Goal: Check status: Check status

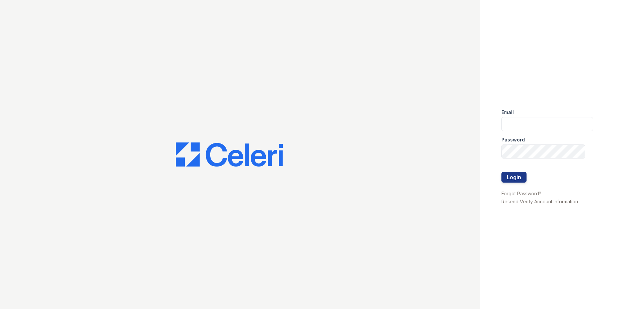
type input "mtaylor@trinity-pm.com"
click at [500, 174] on div "Email mtaylor@trinity-pm.com Password Login Forgot Password? Resend Verify Acco…" at bounding box center [560, 154] width 160 height 309
click at [504, 179] on button "Login" at bounding box center [513, 177] width 25 height 11
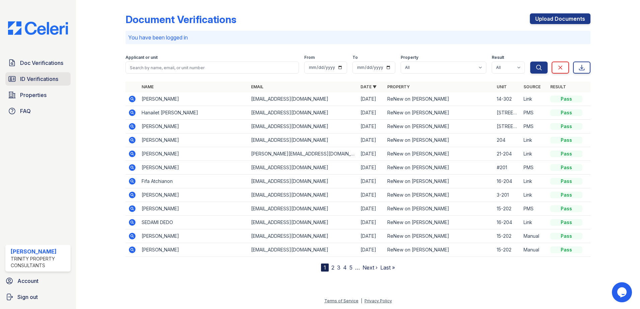
click at [42, 76] on span "ID Verifications" at bounding box center [39, 79] width 38 height 8
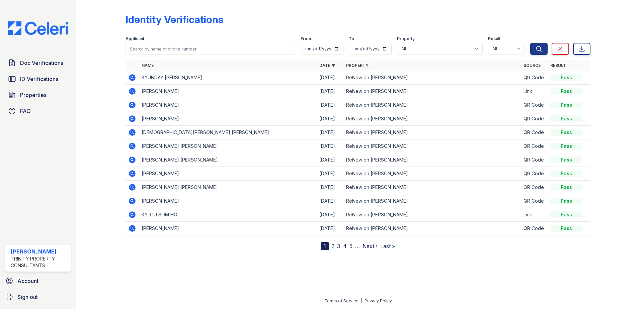
click at [134, 95] on icon at bounding box center [132, 91] width 8 height 8
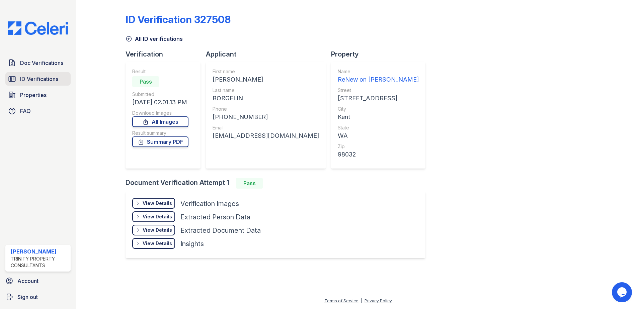
click at [30, 83] on link "ID Verifications" at bounding box center [37, 78] width 65 height 13
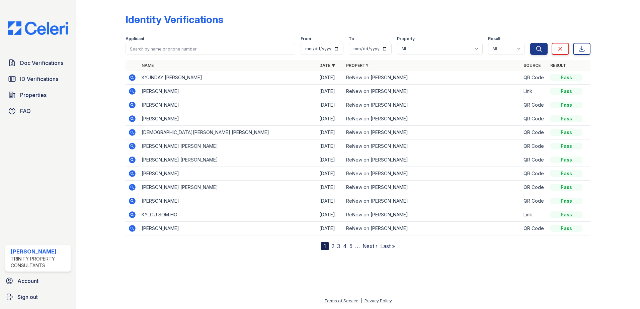
click at [132, 80] on icon at bounding box center [132, 77] width 7 height 7
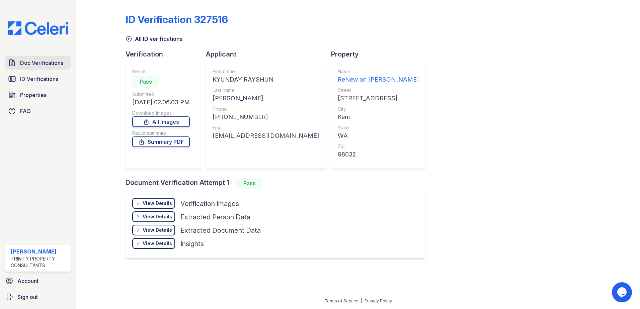
click at [39, 65] on span "Doc Verifications" at bounding box center [41, 63] width 43 height 8
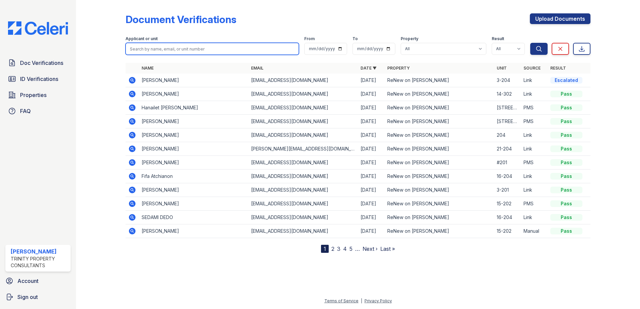
click at [185, 46] on input "search" at bounding box center [211, 49] width 173 height 12
type input "melissa"
click at [530, 43] on button "Search" at bounding box center [538, 49] width 17 height 12
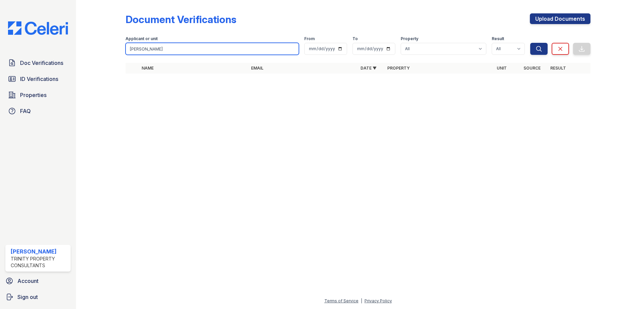
drag, startPoint x: 288, startPoint y: 47, endPoint x: 291, endPoint y: 50, distance: 4.4
click at [288, 47] on input "melissa" at bounding box center [211, 49] width 173 height 12
click at [293, 51] on input "melissa" at bounding box center [211, 49] width 173 height 12
click at [292, 49] on input "melissa" at bounding box center [211, 49] width 173 height 12
type input "fifa"
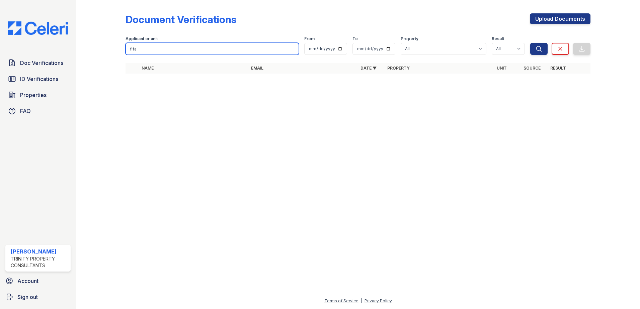
click at [530, 43] on button "Search" at bounding box center [538, 49] width 17 height 12
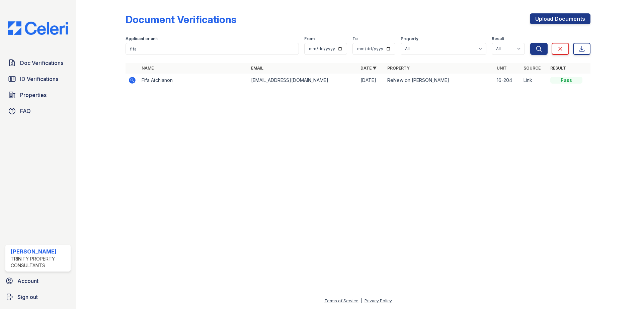
click at [176, 83] on td "Fifa Atchianon" at bounding box center [193, 81] width 109 height 14
click at [128, 82] on icon at bounding box center [132, 80] width 8 height 8
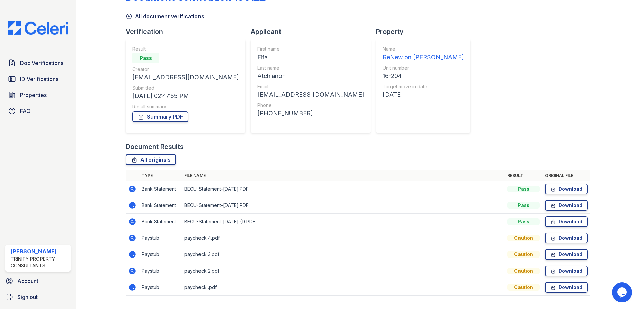
scroll to position [38, 0]
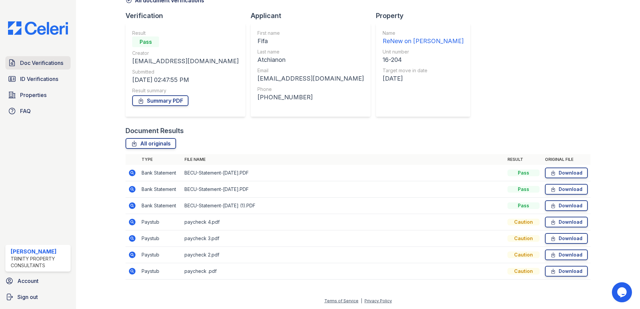
click at [61, 63] on span "Doc Verifications" at bounding box center [41, 63] width 43 height 8
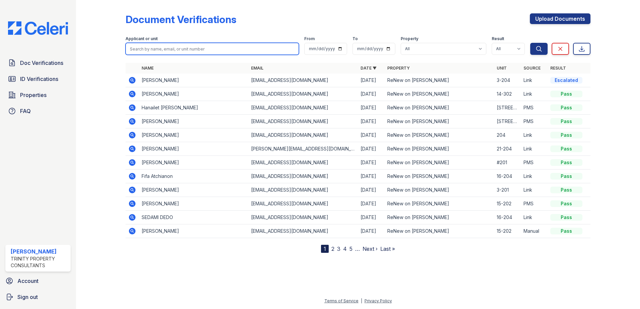
click at [151, 46] on input "search" at bounding box center [211, 49] width 173 height 12
type input "sedami"
click at [530, 43] on button "Search" at bounding box center [538, 49] width 17 height 12
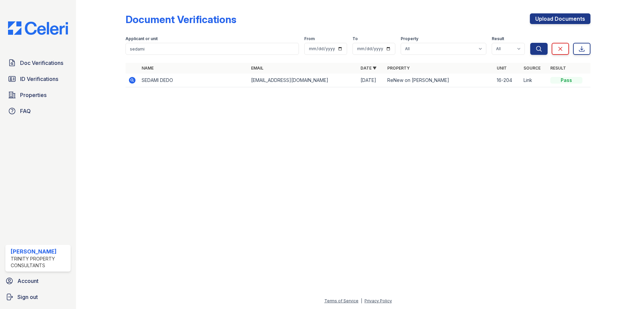
click at [130, 82] on icon at bounding box center [132, 80] width 7 height 7
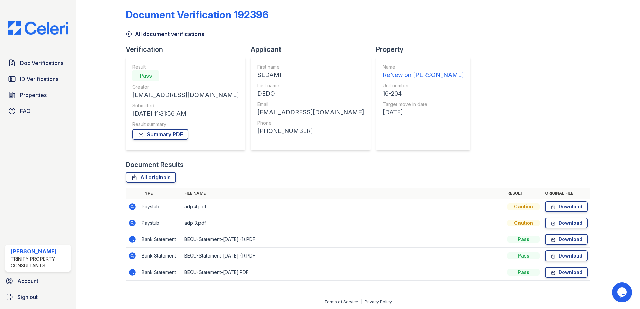
scroll to position [6, 0]
click at [517, 208] on div "Caution" at bounding box center [523, 205] width 32 height 7
click at [131, 206] on icon at bounding box center [132, 206] width 8 height 8
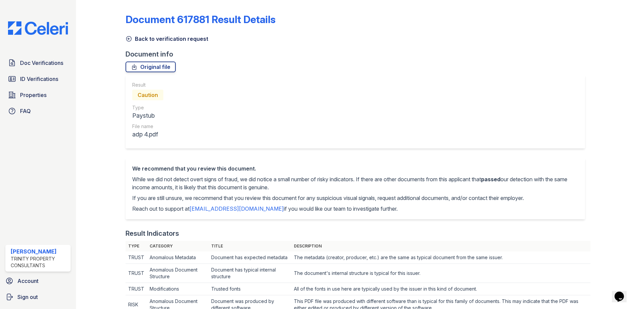
click at [126, 36] on icon at bounding box center [128, 38] width 7 height 7
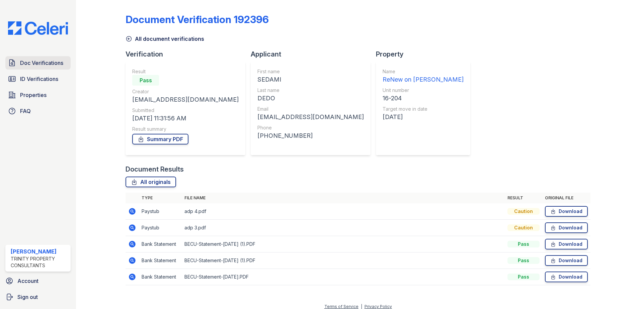
click at [49, 61] on span "Doc Verifications" at bounding box center [41, 63] width 43 height 8
